Goal: Task Accomplishment & Management: Use online tool/utility

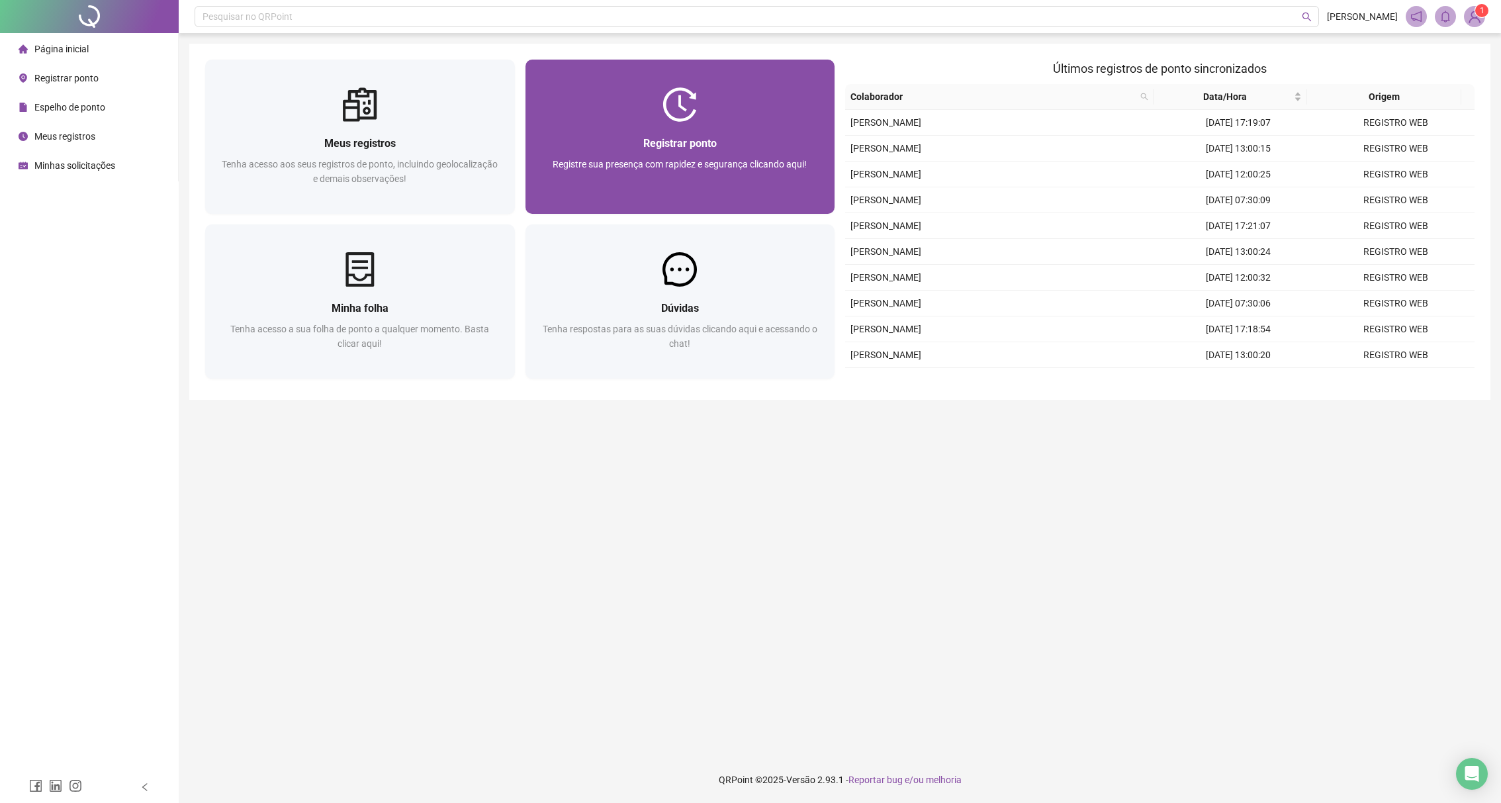
click at [631, 75] on div "Registrar ponto Registre sua presença com rapidez e segurança clicando aqui!" at bounding box center [681, 137] width 310 height 154
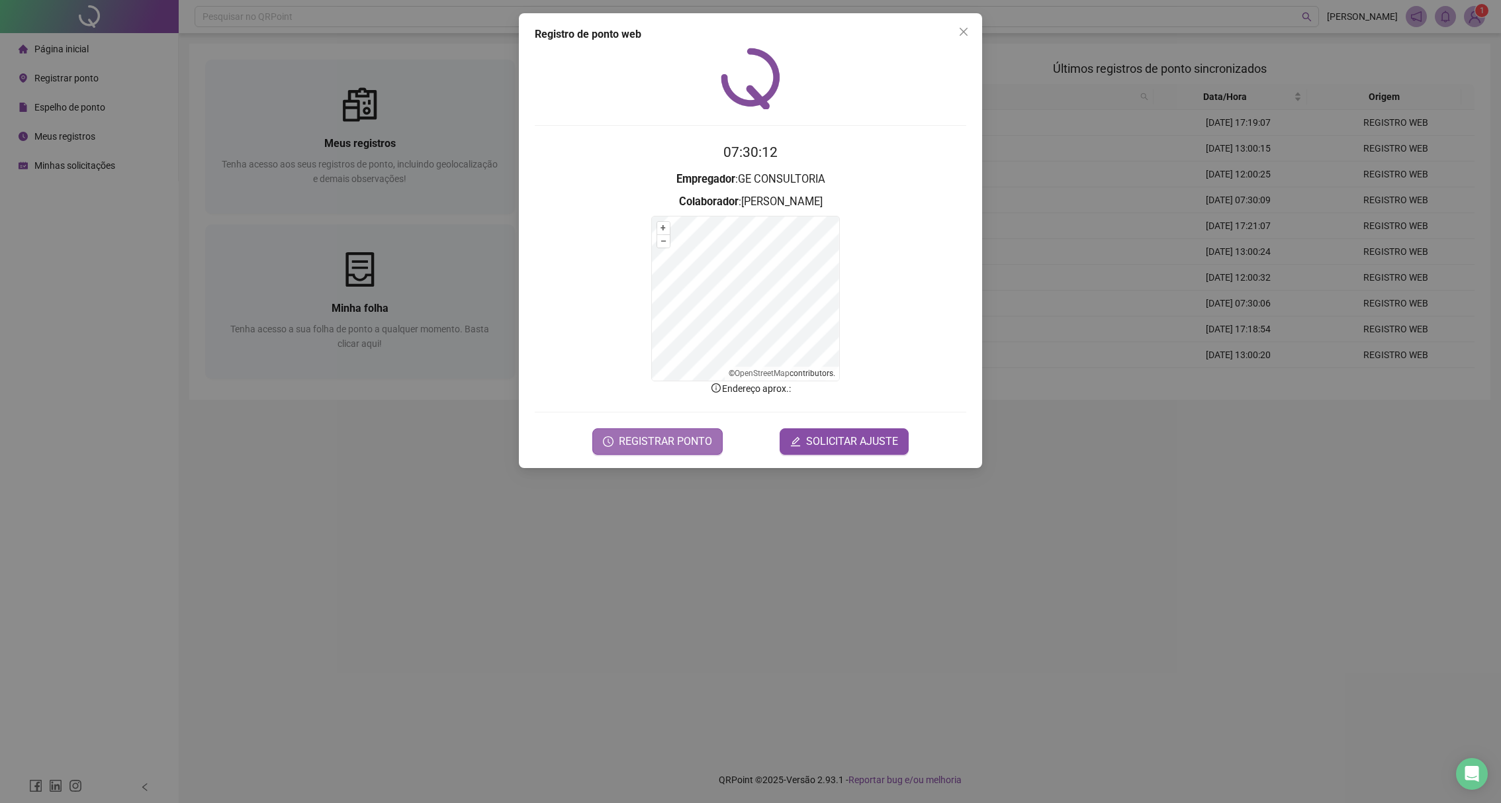
click at [673, 440] on span "REGISTRAR PONTO" at bounding box center [665, 442] width 93 height 16
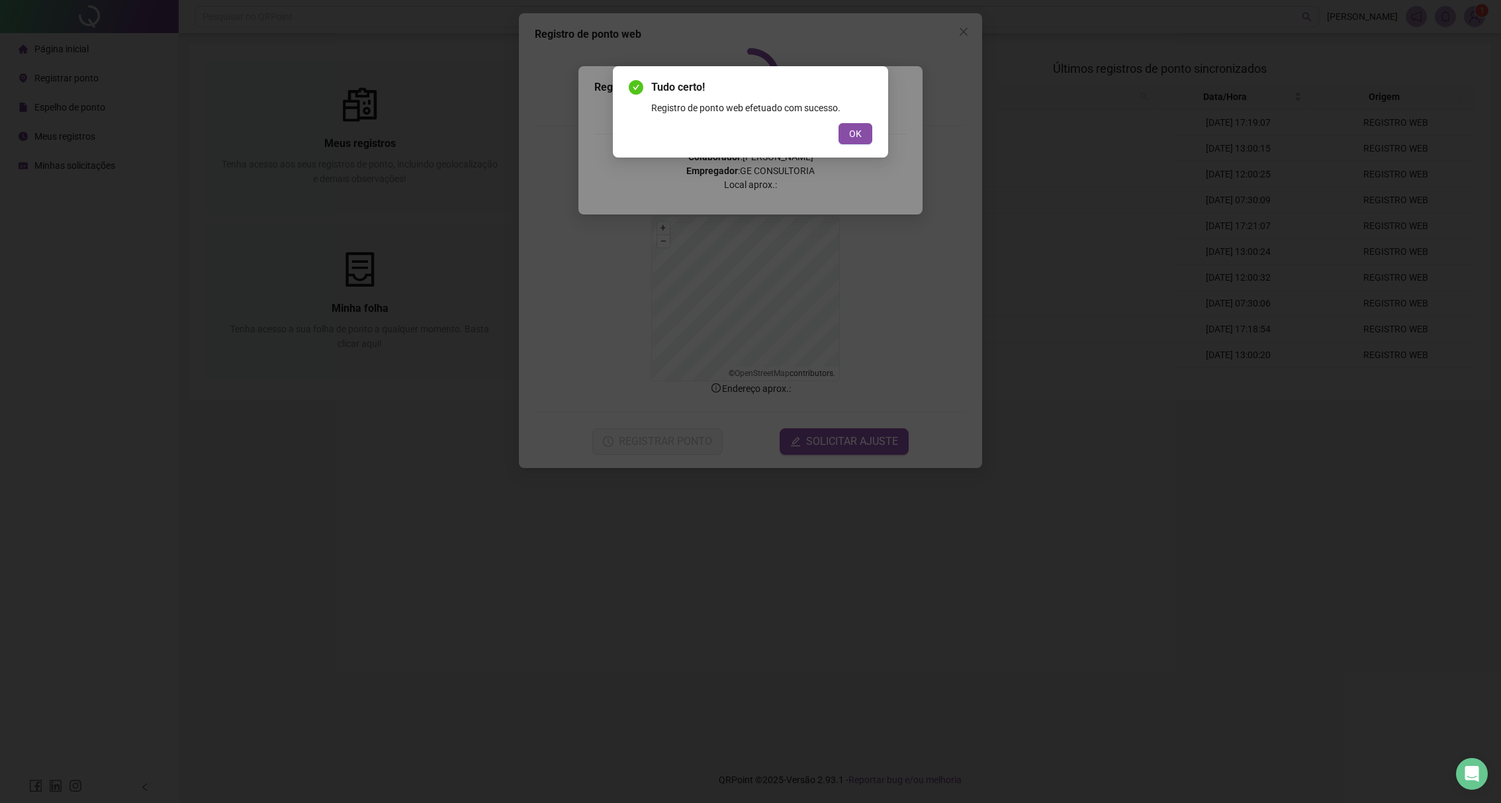
click at [878, 132] on div "Tudo certo! Registro de ponto web efetuado com sucesso. OK" at bounding box center [750, 111] width 275 height 91
click at [868, 130] on button "OK" at bounding box center [856, 133] width 34 height 21
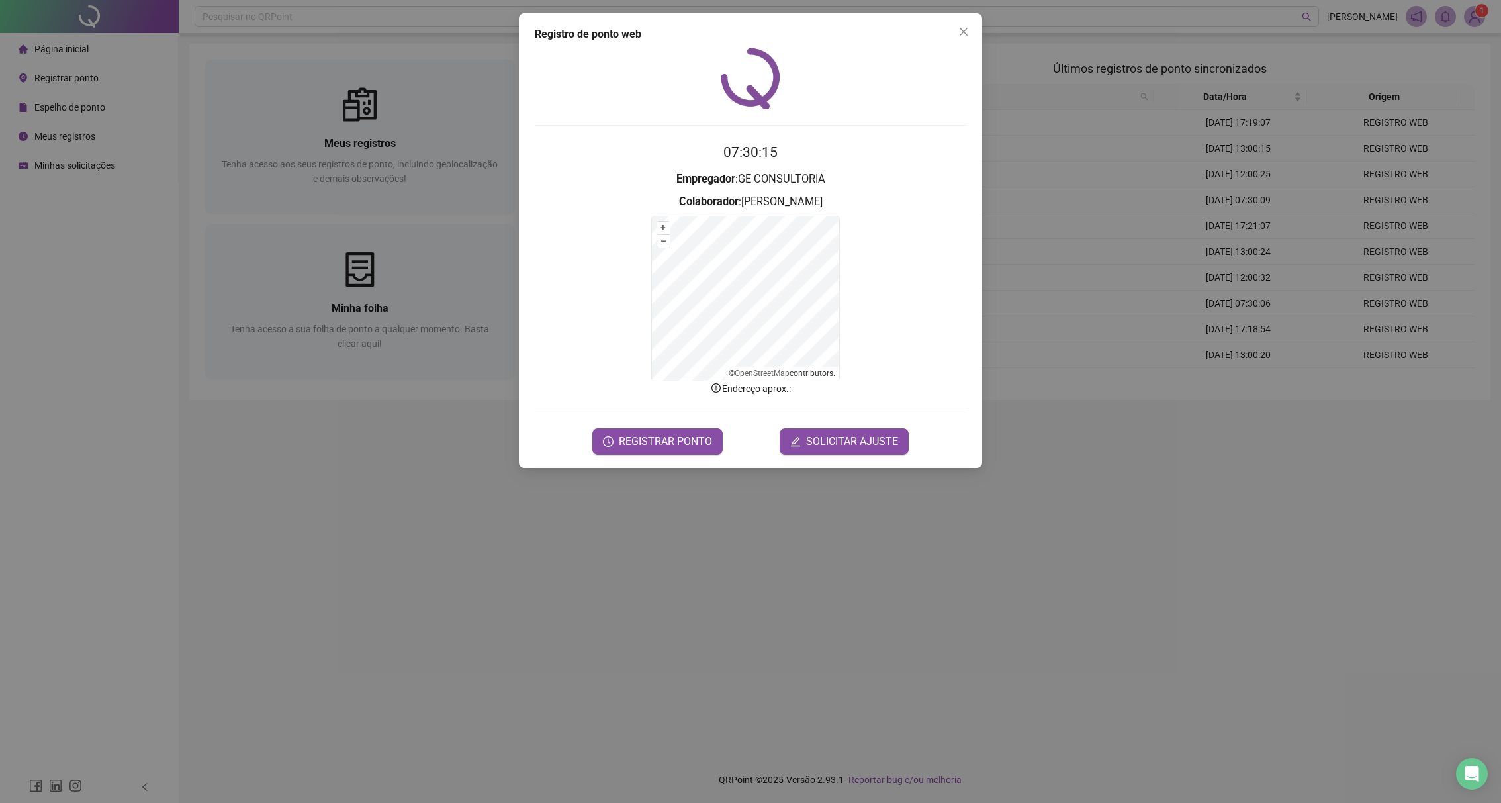
click at [148, 56] on div "Registro [PERSON_NAME] web 07:30:15 Empregador : GE CONSULTORIA Colaborador : […" at bounding box center [750, 401] width 1501 height 803
